Goal: Obtain resource: Download file/media

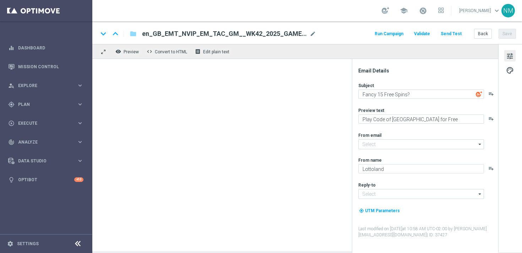
type input "mail@crm.lottoland.com"
type input "support@lottoland.co.uk"
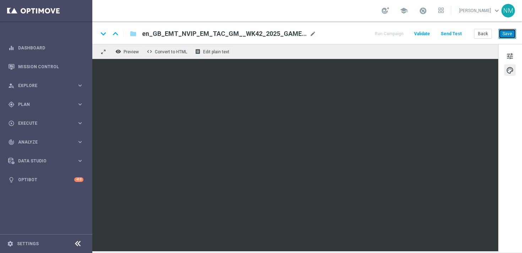
click at [509, 35] on button "Save" at bounding box center [506, 34] width 17 height 10
click at [513, 32] on button "Save" at bounding box center [506, 34] width 17 height 10
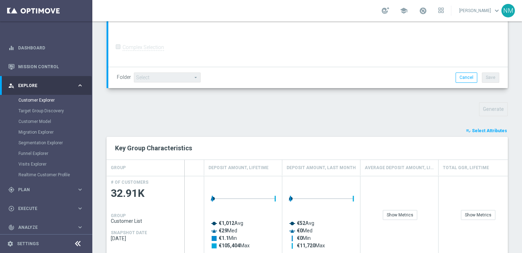
scroll to position [411, 0]
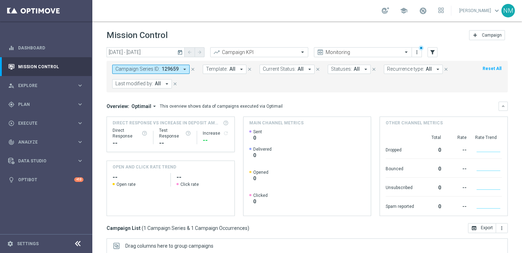
scroll to position [117, 0]
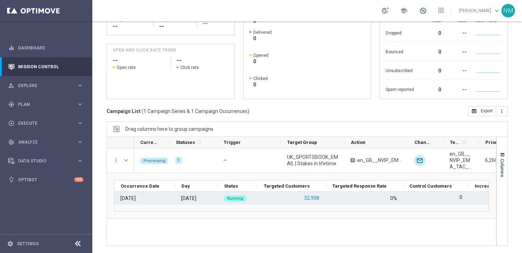
click at [310, 197] on button "32,908" at bounding box center [311, 197] width 17 height 9
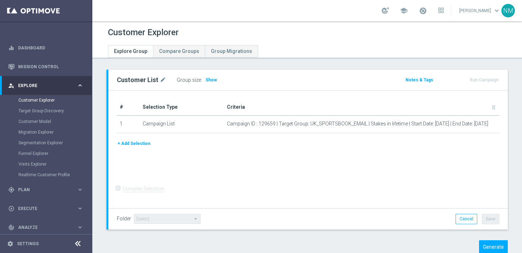
scroll to position [18, 0]
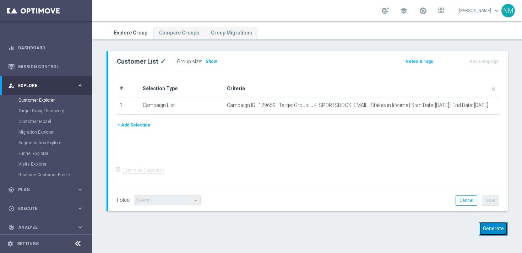
click at [482, 224] on button "Generate" at bounding box center [493, 229] width 29 height 14
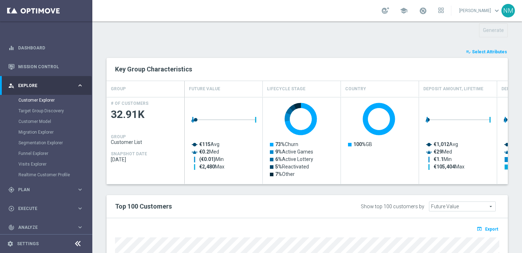
scroll to position [345, 0]
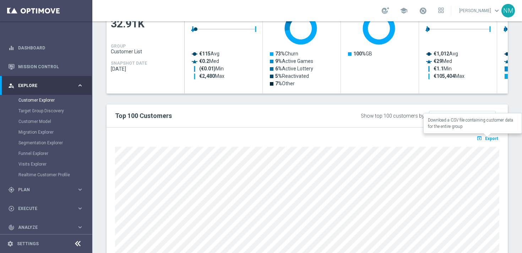
click at [487, 137] on span "Export" at bounding box center [491, 138] width 13 height 5
click at [242, 119] on h2 "Top 100 Customers" at bounding box center [225, 115] width 220 height 9
